Goal: Task Accomplishment & Management: Complete application form

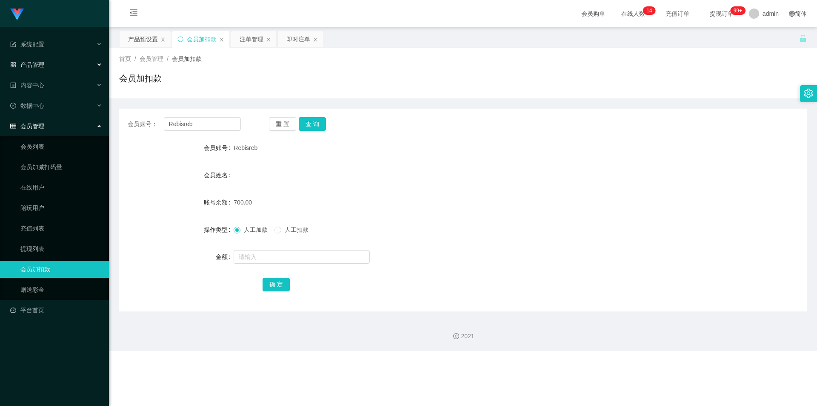
click at [40, 62] on span "产品管理" at bounding box center [27, 64] width 34 height 7
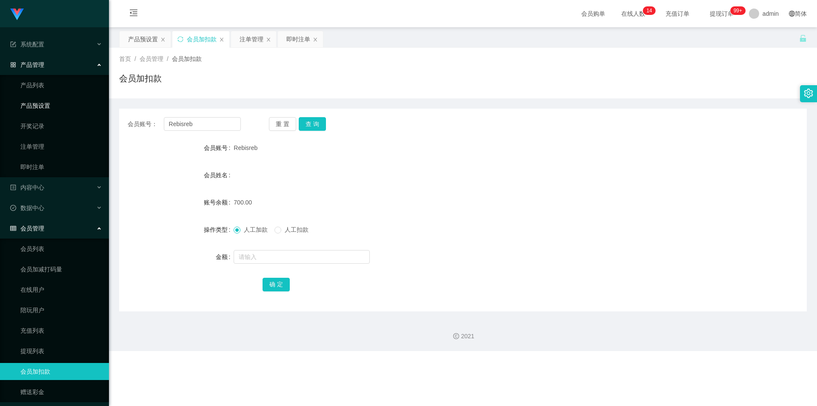
click at [38, 107] on link "产品预设置" at bounding box center [61, 105] width 82 height 17
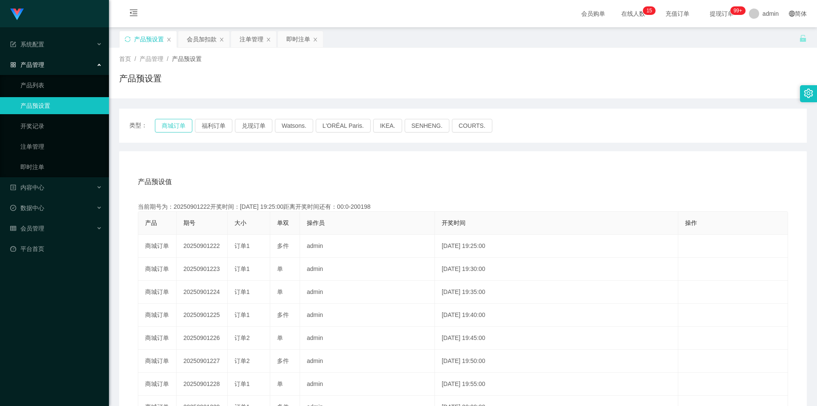
click at [180, 124] on button "商城订单" at bounding box center [173, 126] width 37 height 14
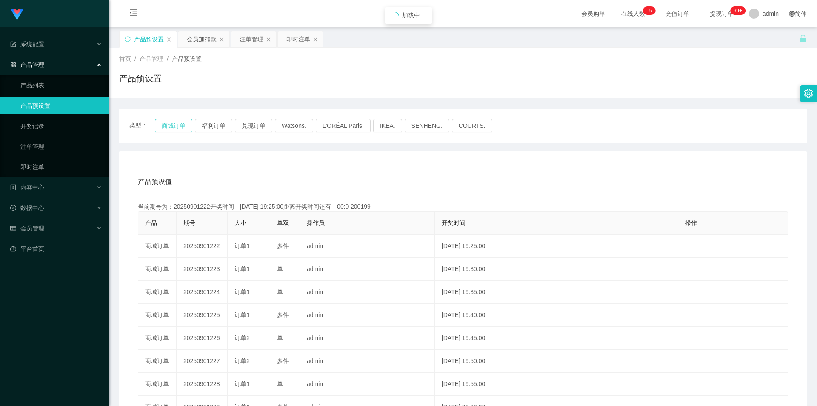
click at [180, 124] on button "商城订单" at bounding box center [173, 126] width 37 height 14
click at [52, 141] on link "注单管理" at bounding box center [61, 146] width 82 height 17
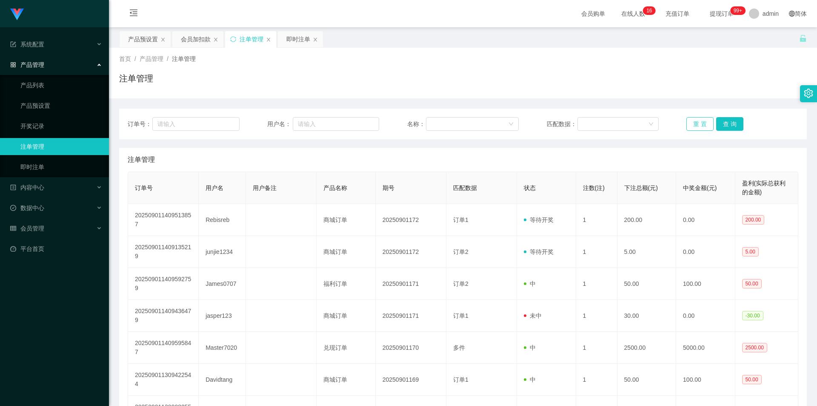
click at [690, 122] on button "重 置" at bounding box center [700, 124] width 27 height 14
click at [43, 225] on span "会员管理" at bounding box center [27, 228] width 34 height 7
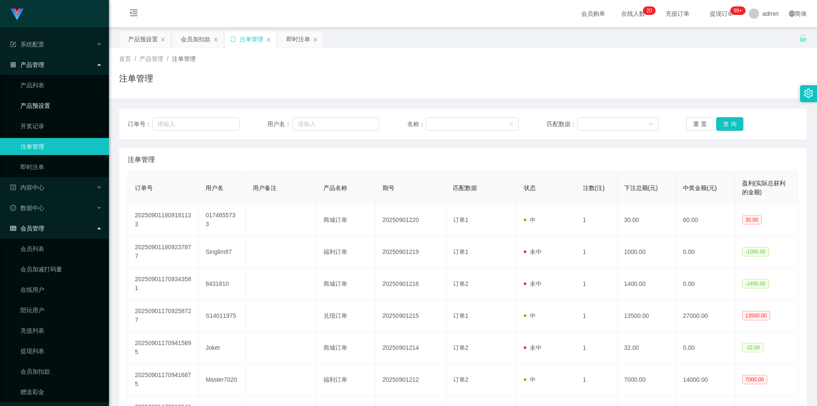
click at [66, 106] on link "产品预设置" at bounding box center [61, 105] width 82 height 17
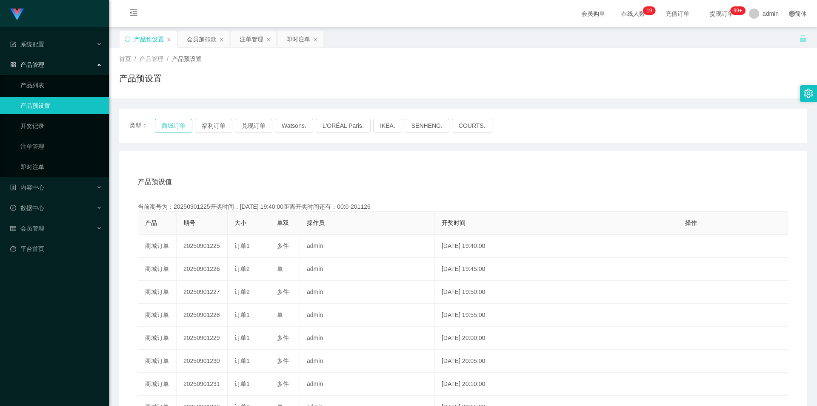
click at [169, 127] on button "商城订单" at bounding box center [173, 126] width 37 height 14
click at [168, 127] on button "商城订单" at bounding box center [173, 126] width 37 height 14
click at [167, 128] on button "商城订单" at bounding box center [173, 126] width 37 height 14
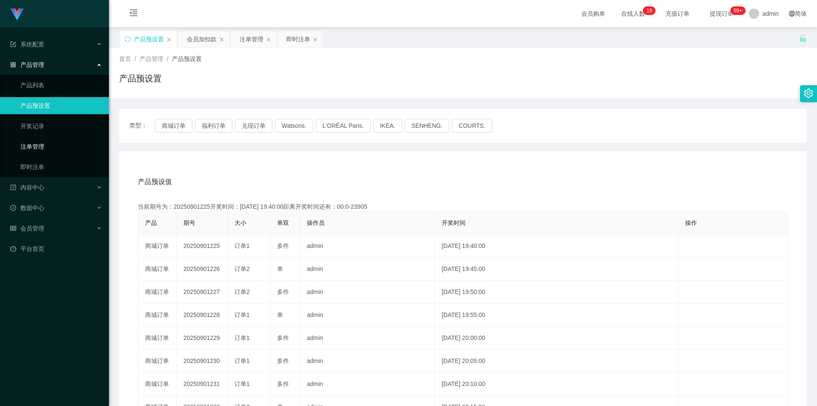
click at [45, 140] on link "注单管理" at bounding box center [61, 146] width 82 height 17
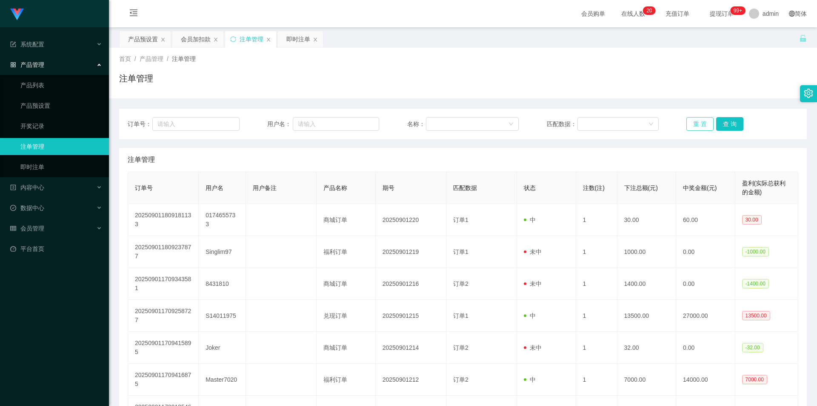
click at [697, 126] on button "重 置" at bounding box center [700, 124] width 27 height 14
click at [696, 121] on button "重 置" at bounding box center [700, 124] width 27 height 14
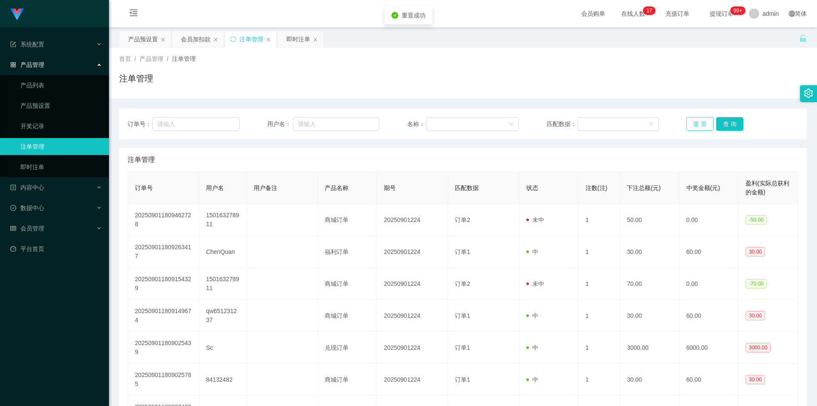
click at [696, 121] on button "重 置" at bounding box center [700, 124] width 27 height 14
click at [695, 123] on button "重 置" at bounding box center [700, 124] width 27 height 14
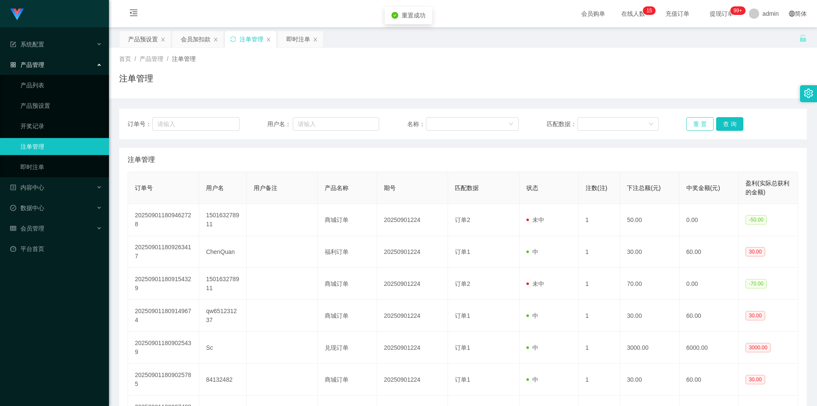
click at [695, 123] on button "重 置" at bounding box center [700, 124] width 27 height 14
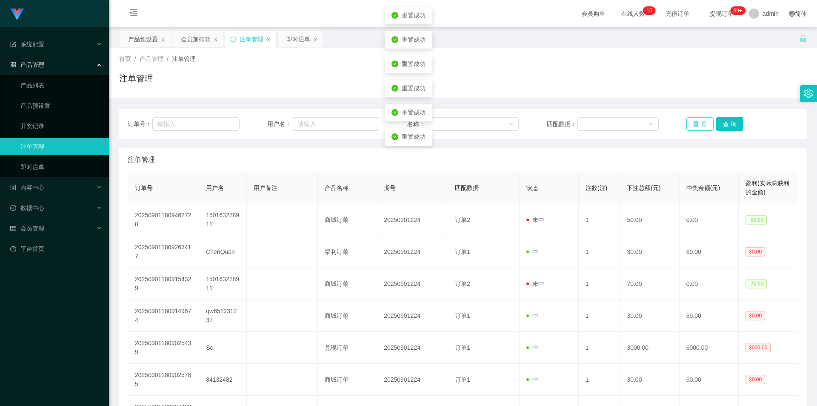
click at [695, 121] on button "重 置" at bounding box center [700, 124] width 27 height 14
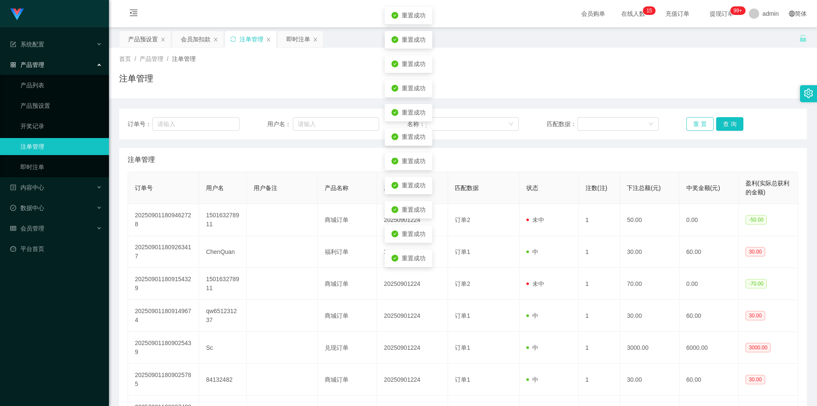
click at [695, 121] on button "重 置" at bounding box center [700, 124] width 27 height 14
click at [695, 117] on button "重 置" at bounding box center [700, 124] width 27 height 14
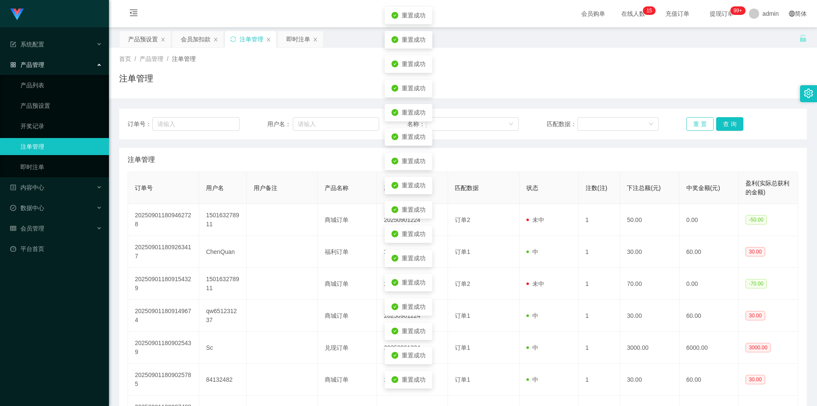
click at [695, 117] on button "重 置" at bounding box center [700, 124] width 27 height 14
click at [695, 117] on div "订单号： 用户名： 名称： 匹配数据： 重 置 查 询" at bounding box center [463, 124] width 688 height 31
click at [696, 120] on button "重 置" at bounding box center [700, 124] width 27 height 14
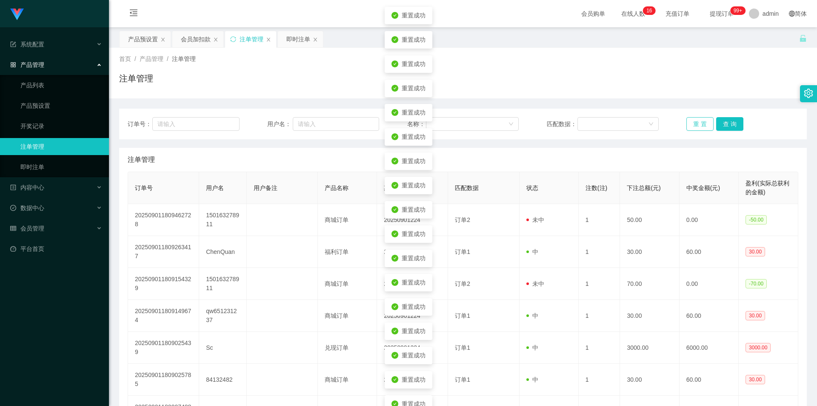
click at [696, 120] on button "重 置" at bounding box center [700, 124] width 27 height 14
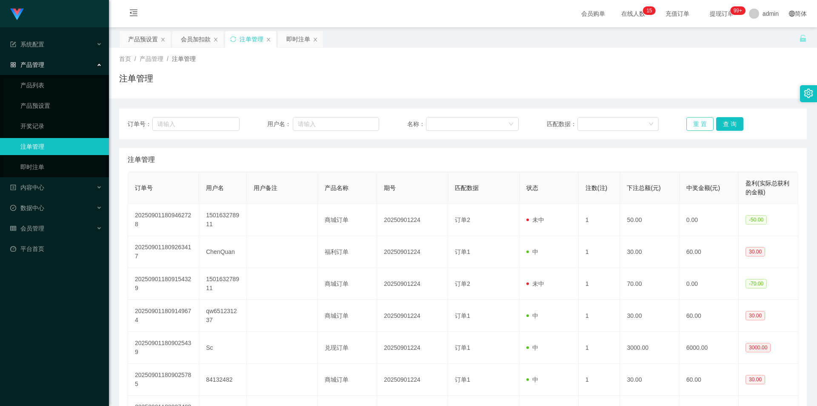
click at [693, 122] on button "重 置" at bounding box center [700, 124] width 27 height 14
click at [52, 231] on div "会员管理" at bounding box center [54, 228] width 109 height 17
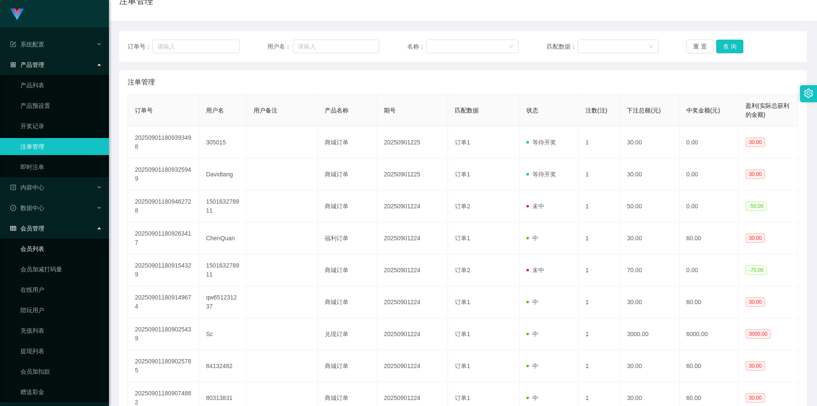
scroll to position [184, 0]
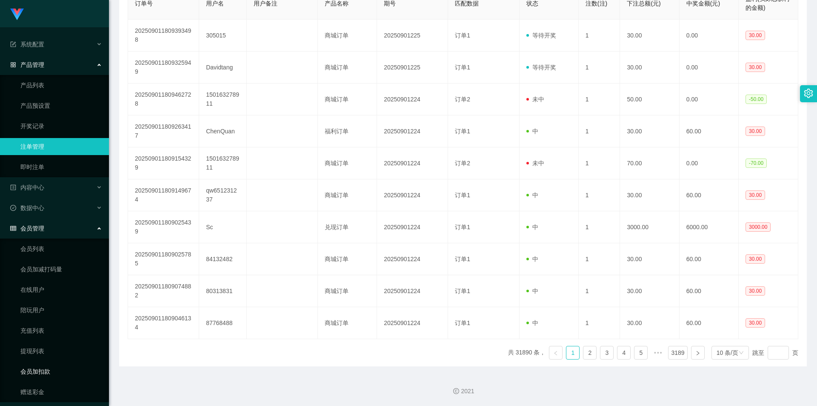
click at [62, 364] on link "会员加扣款" at bounding box center [61, 371] width 82 height 17
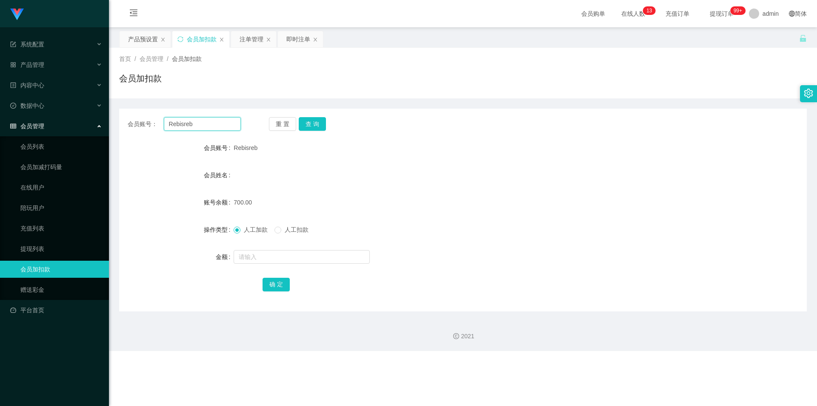
click at [204, 126] on input "Rebisreb" at bounding box center [202, 124] width 77 height 14
type input "W"
type input "q"
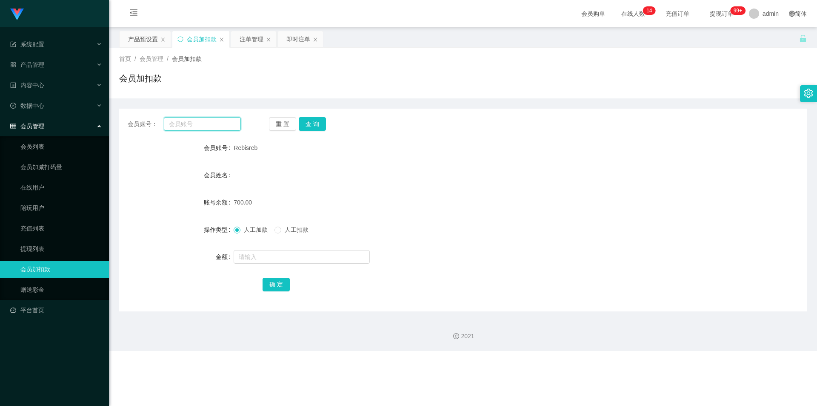
type input "q"
type input "Qw"
click at [305, 123] on button "查 询" at bounding box center [312, 124] width 27 height 14
click at [246, 232] on span "人工加款" at bounding box center [255, 229] width 31 height 7
click at [276, 256] on input "text" at bounding box center [302, 257] width 136 height 14
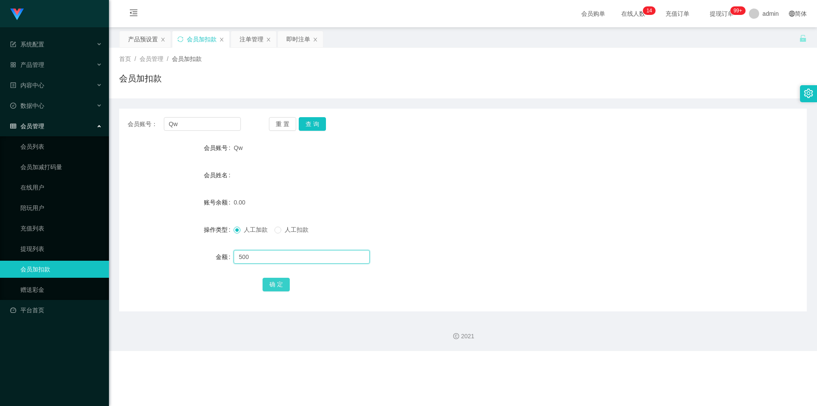
type input "500"
click at [280, 283] on button "确 定" at bounding box center [276, 285] width 27 height 14
drag, startPoint x: 43, startPoint y: 62, endPoint x: 53, endPoint y: 70, distance: 12.1
click at [43, 62] on span "产品管理" at bounding box center [27, 64] width 34 height 7
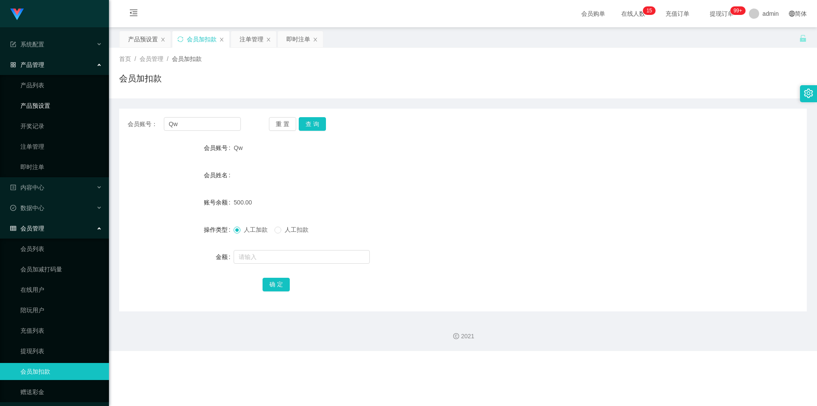
drag, startPoint x: 50, startPoint y: 100, endPoint x: 65, endPoint y: 100, distance: 14.9
click at [50, 100] on link "产品预设置" at bounding box center [61, 105] width 82 height 17
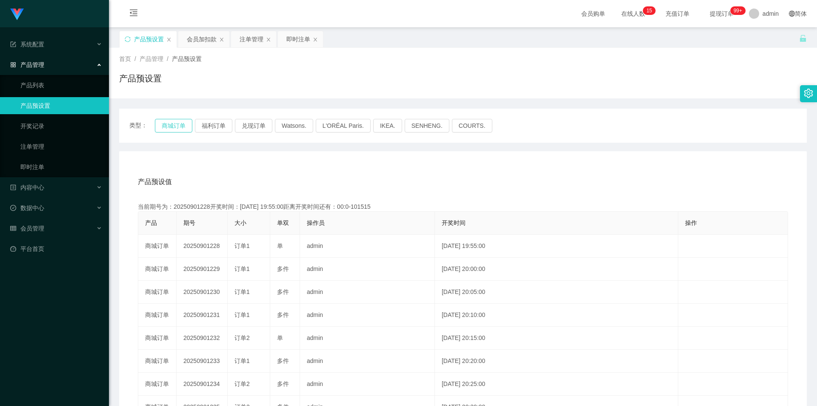
click at [182, 127] on button "商城订单" at bounding box center [173, 126] width 37 height 14
click at [178, 125] on button "商城订单" at bounding box center [173, 126] width 37 height 14
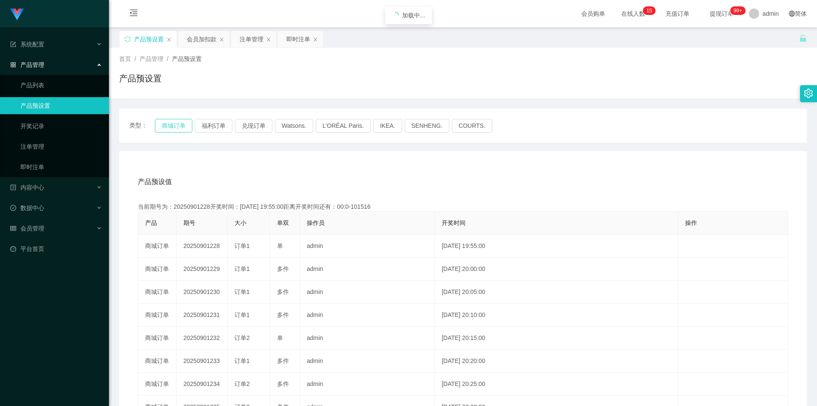
click at [178, 125] on button "商城订单" at bounding box center [173, 126] width 37 height 14
click at [177, 125] on button "商城订单" at bounding box center [173, 126] width 37 height 14
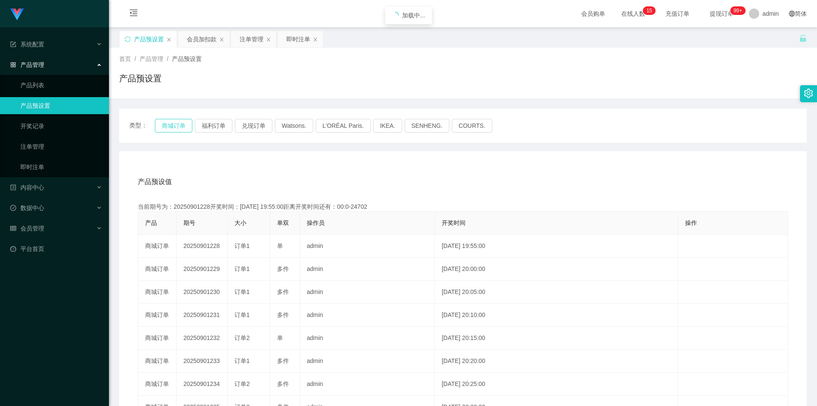
click at [177, 125] on button "商城订单" at bounding box center [173, 126] width 37 height 14
click at [177, 124] on button "商城订单" at bounding box center [173, 126] width 37 height 14
drag, startPoint x: 52, startPoint y: 141, endPoint x: 221, endPoint y: 140, distance: 169.8
click at [51, 141] on link "注单管理" at bounding box center [61, 146] width 82 height 17
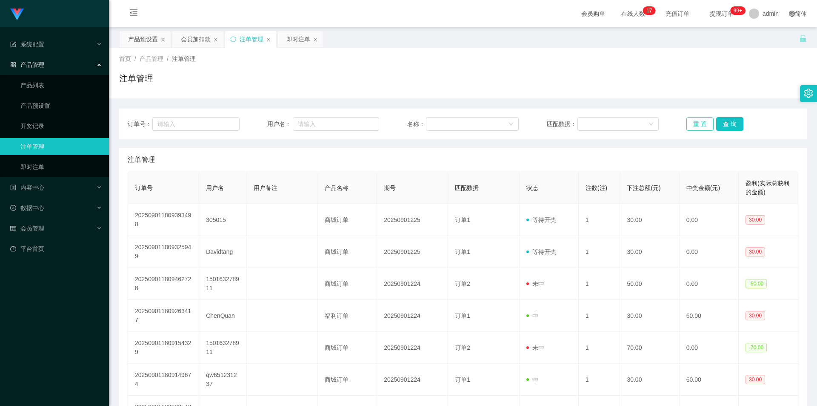
click at [698, 121] on button "重 置" at bounding box center [700, 124] width 27 height 14
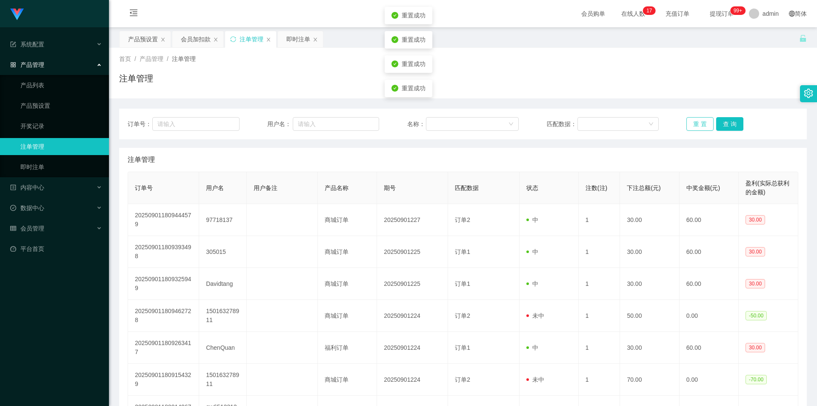
click at [692, 124] on button "重 置" at bounding box center [700, 124] width 27 height 14
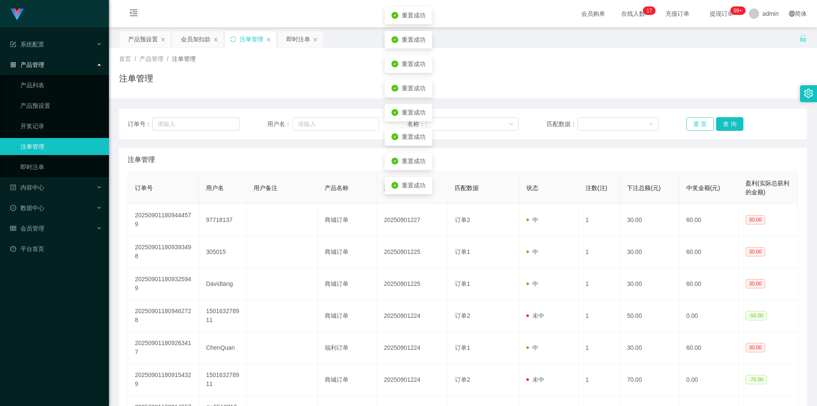
click at [692, 124] on button "重 置" at bounding box center [700, 124] width 27 height 14
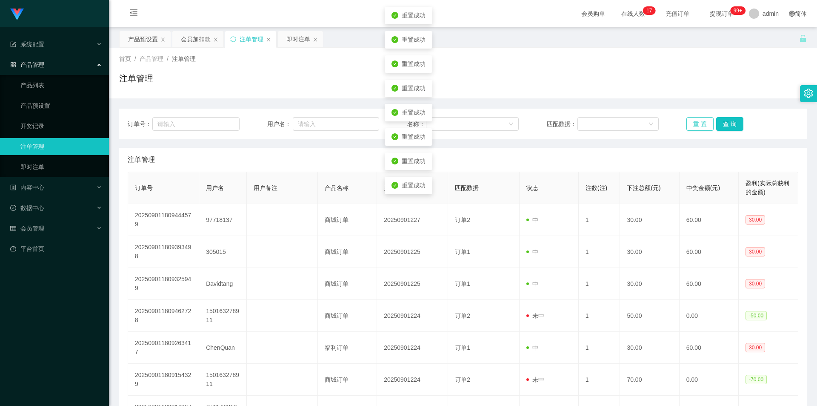
click at [692, 124] on button "重 置" at bounding box center [700, 124] width 27 height 14
click at [701, 120] on button "重 置" at bounding box center [700, 124] width 27 height 14
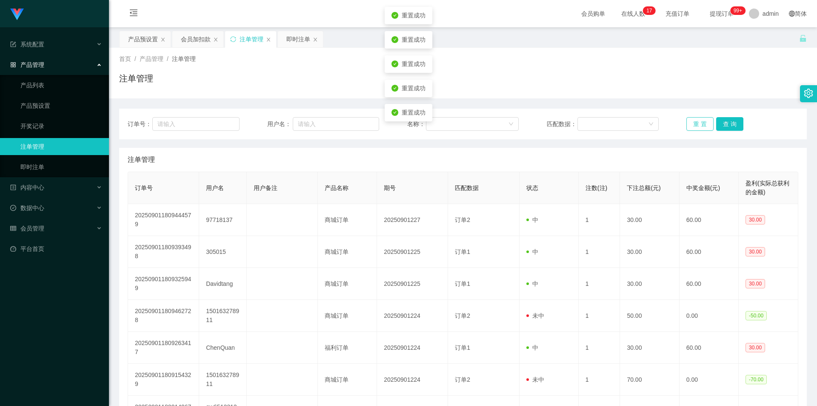
click at [701, 120] on button "重 置" at bounding box center [700, 124] width 27 height 14
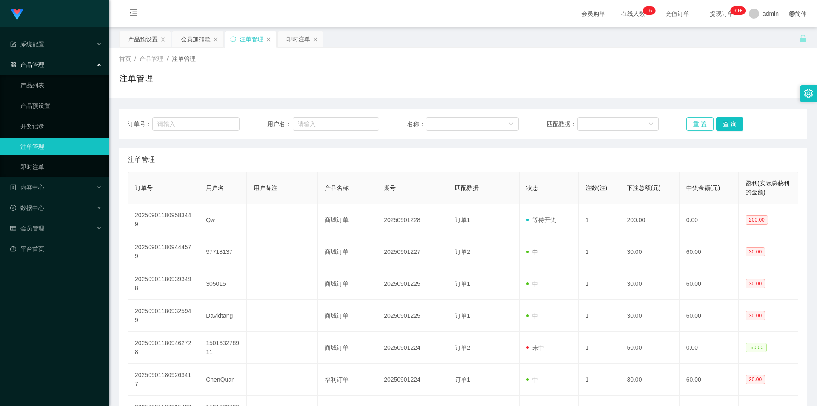
click at [691, 126] on button "重 置" at bounding box center [700, 124] width 27 height 14
